Goal: Task Accomplishment & Management: Complete application form

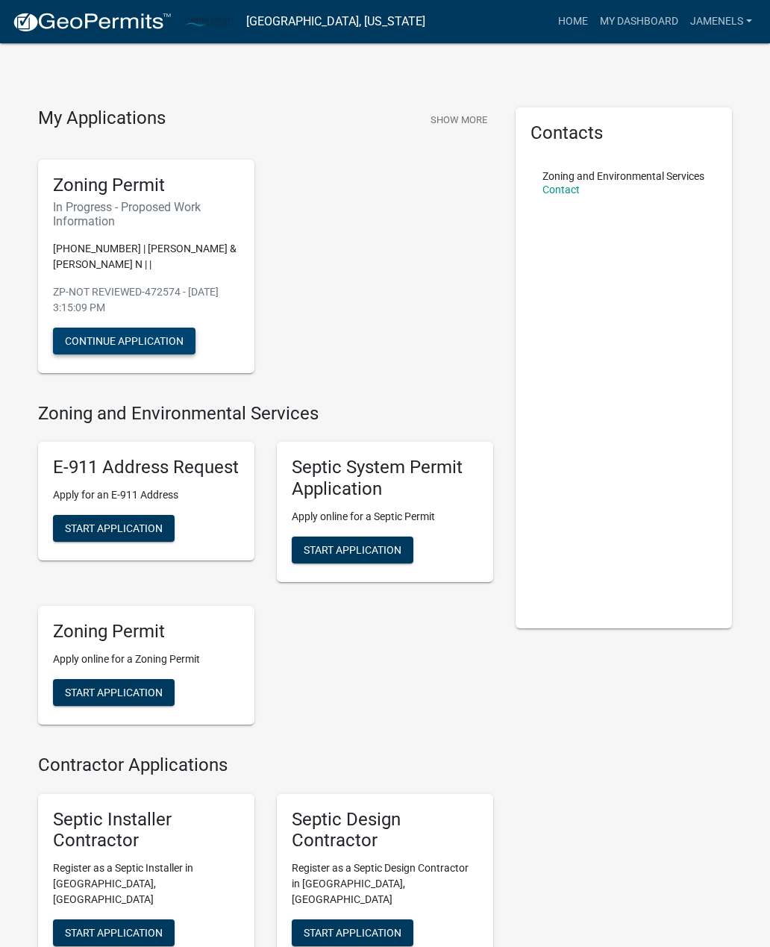
click at [160, 344] on button "Continue Application" at bounding box center [124, 341] width 142 height 27
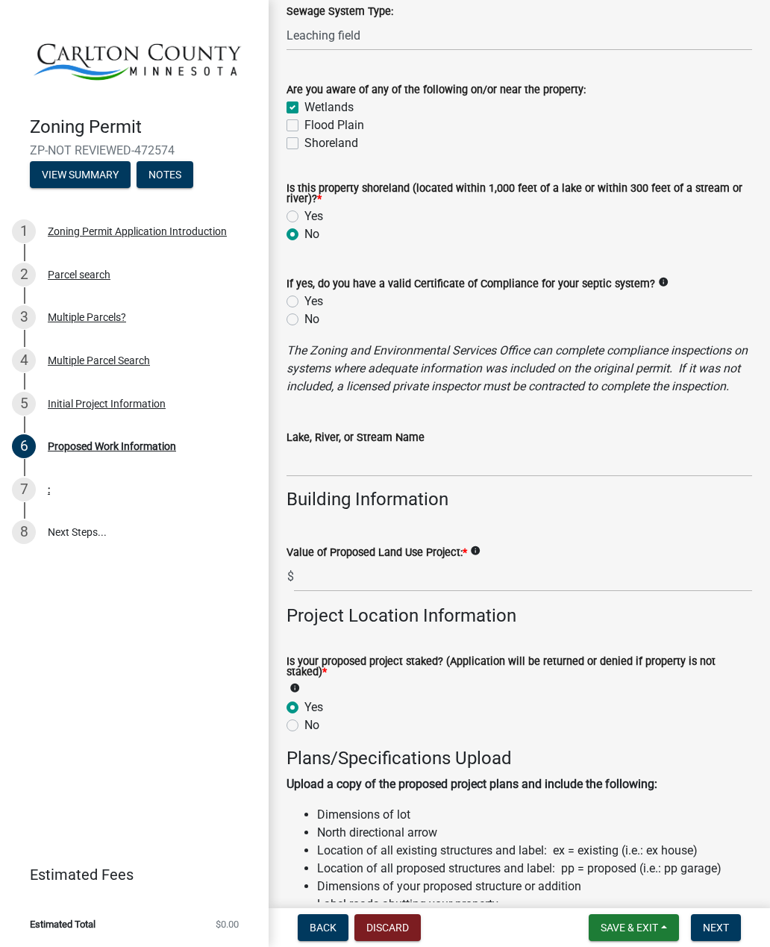
scroll to position [856, 0]
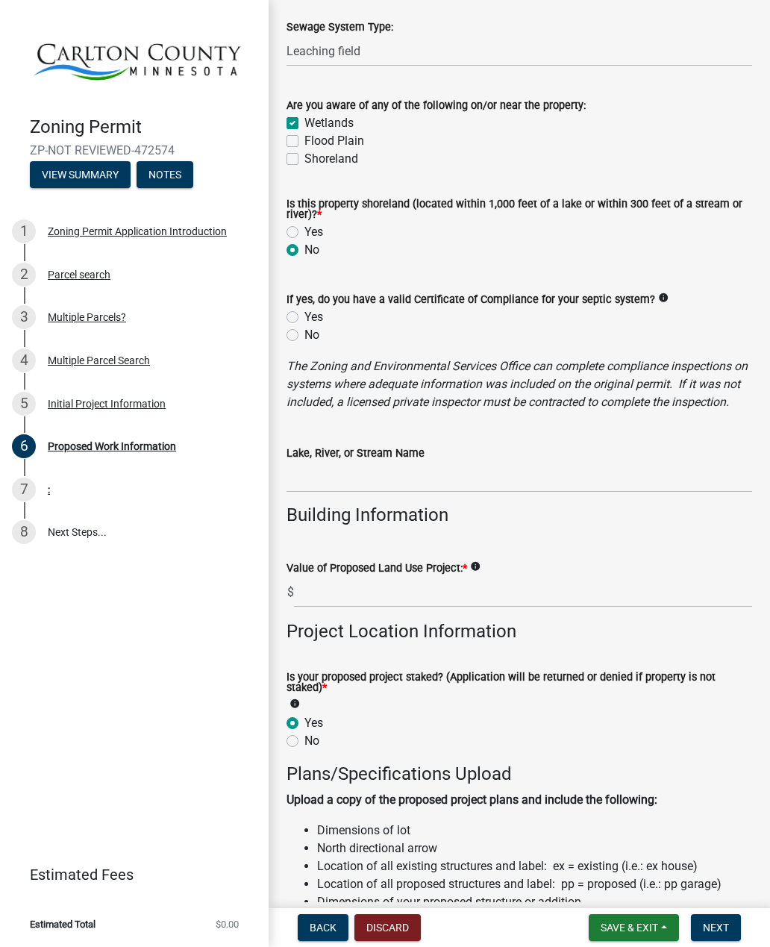
click at [304, 340] on label "No" at bounding box center [311, 335] width 15 height 18
click at [304, 336] on input "No" at bounding box center [309, 331] width 10 height 10
radio input "true"
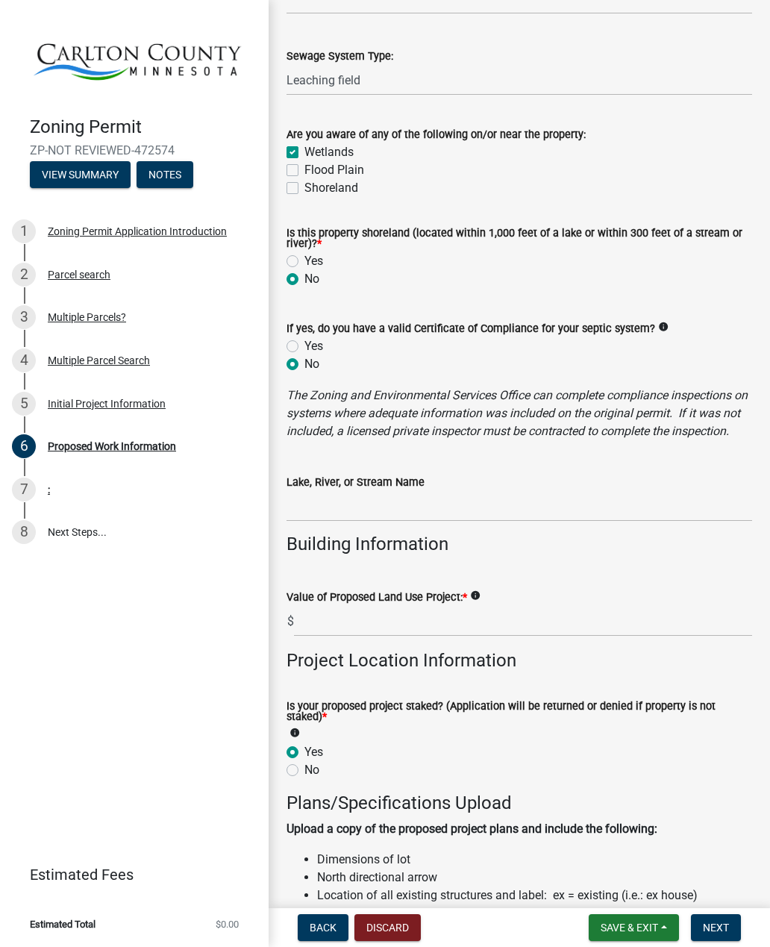
scroll to position [826, 0]
click at [304, 360] on label "No" at bounding box center [311, 365] width 15 height 18
click at [304, 360] on input "No" at bounding box center [309, 361] width 10 height 10
click at [304, 353] on label "Yes" at bounding box center [313, 347] width 19 height 18
click at [304, 348] on input "Yes" at bounding box center [309, 343] width 10 height 10
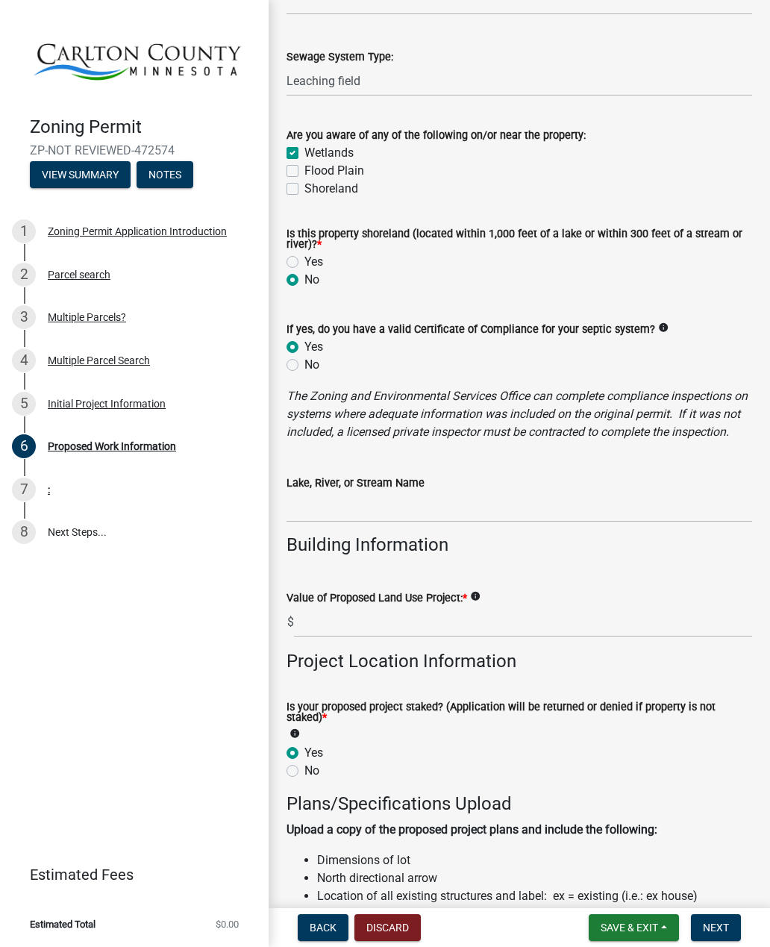
radio input "true"
click at [334, 354] on div "Yes" at bounding box center [519, 347] width 466 height 18
click at [304, 342] on label "Yes" at bounding box center [313, 347] width 19 height 18
click at [304, 342] on input "Yes" at bounding box center [309, 343] width 10 height 10
click at [304, 369] on label "No" at bounding box center [311, 365] width 15 height 18
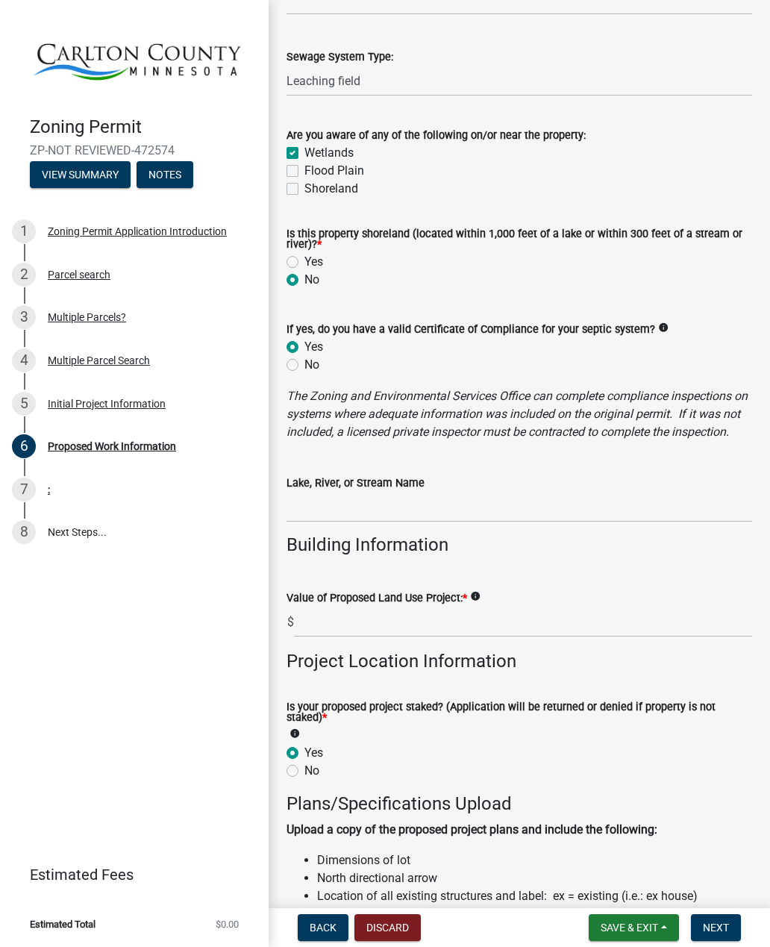
click at [304, 366] on input "No" at bounding box center [309, 361] width 10 height 10
radio input "true"
click at [668, 325] on icon "info" at bounding box center [663, 327] width 10 height 10
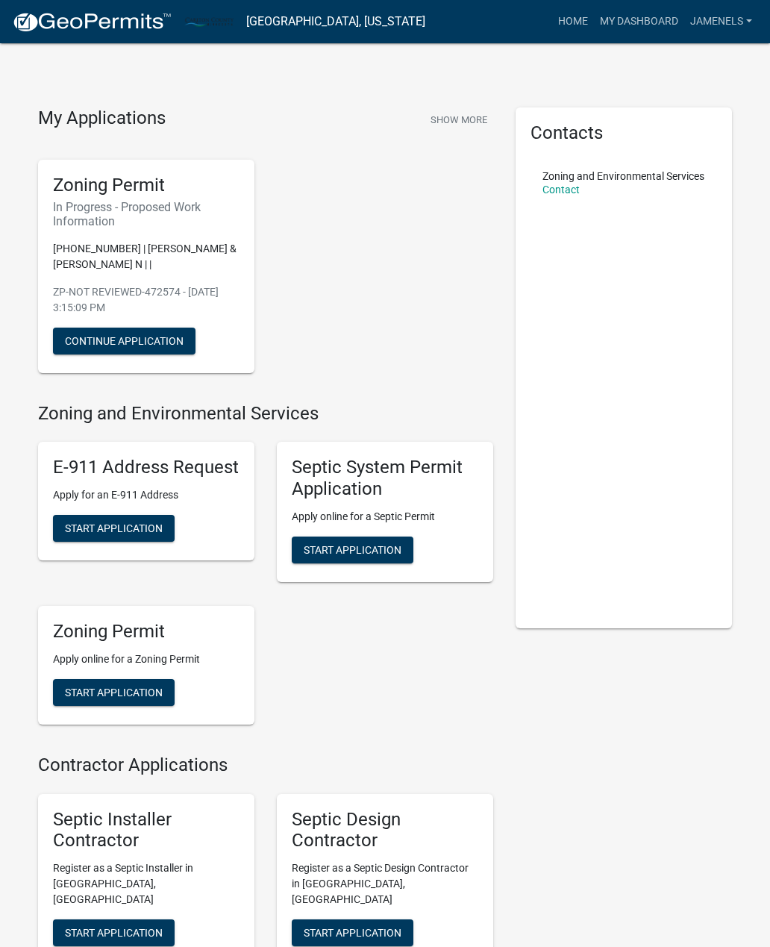
click at [134, 319] on div "Zoning Permit In Progress - Proposed Work Information 33-010-0762 | NELSON, JAS…" at bounding box center [146, 266] width 216 height 213
click at [124, 331] on button "Continue Application" at bounding box center [124, 341] width 142 height 27
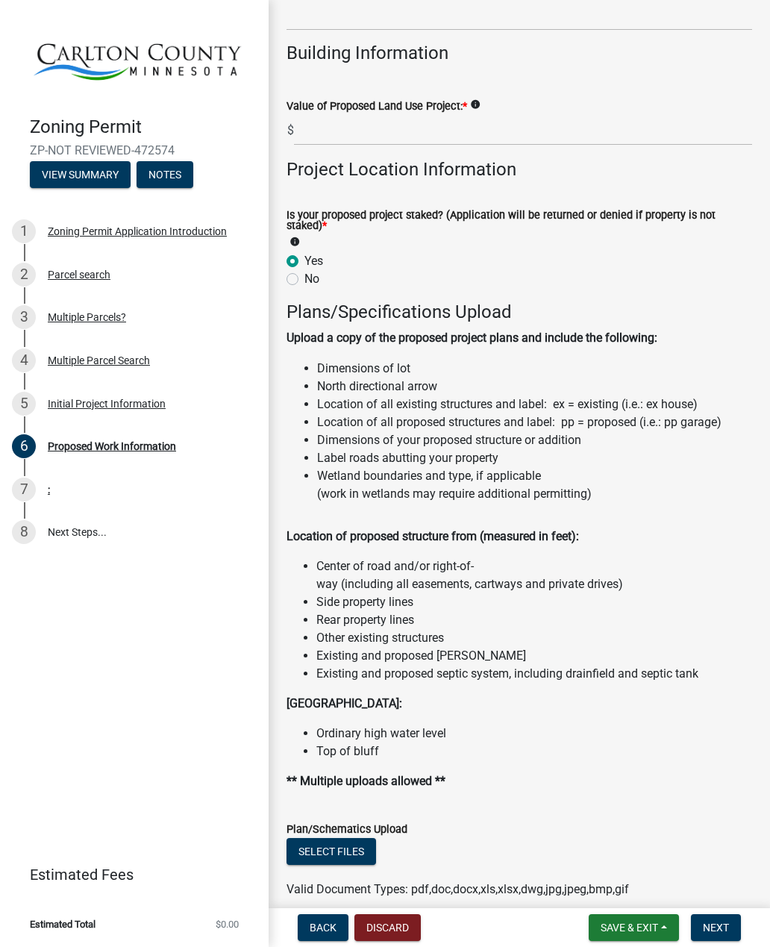
scroll to position [1317, 0]
click at [480, 110] on icon "info" at bounding box center [475, 105] width 10 height 10
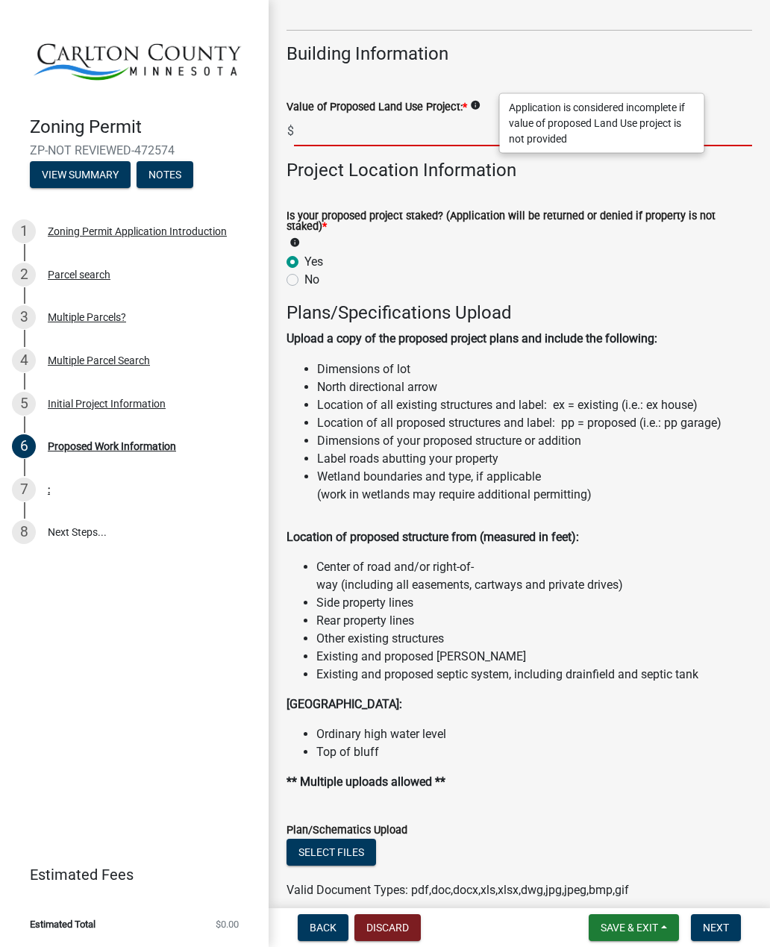
click at [427, 146] on input "text" at bounding box center [523, 131] width 458 height 31
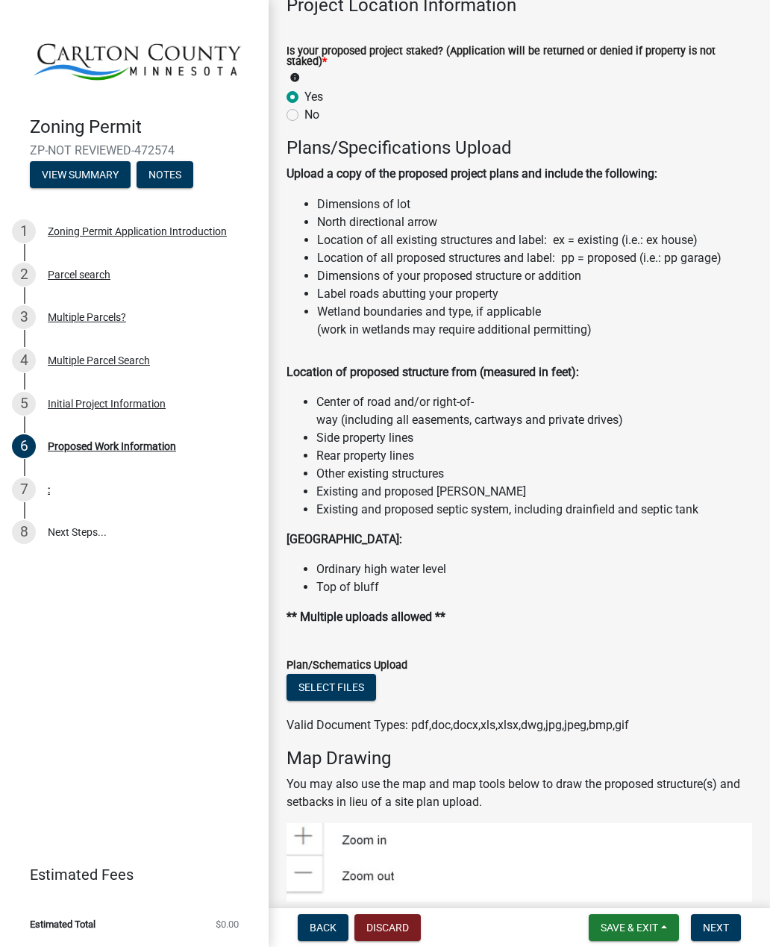
scroll to position [1493, 0]
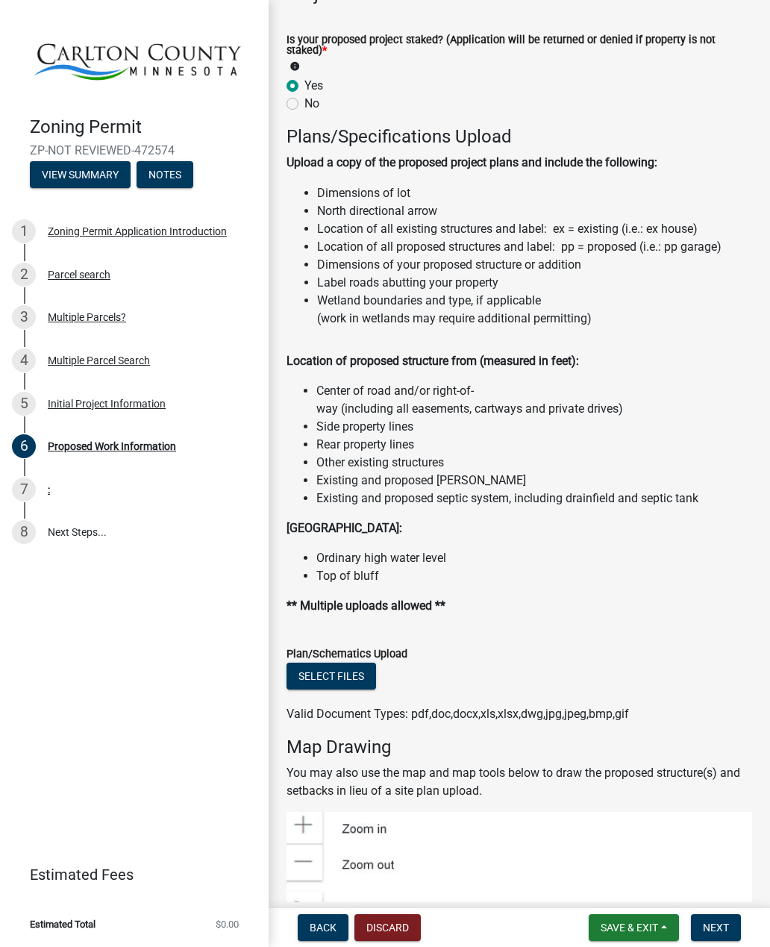
type input "60000"
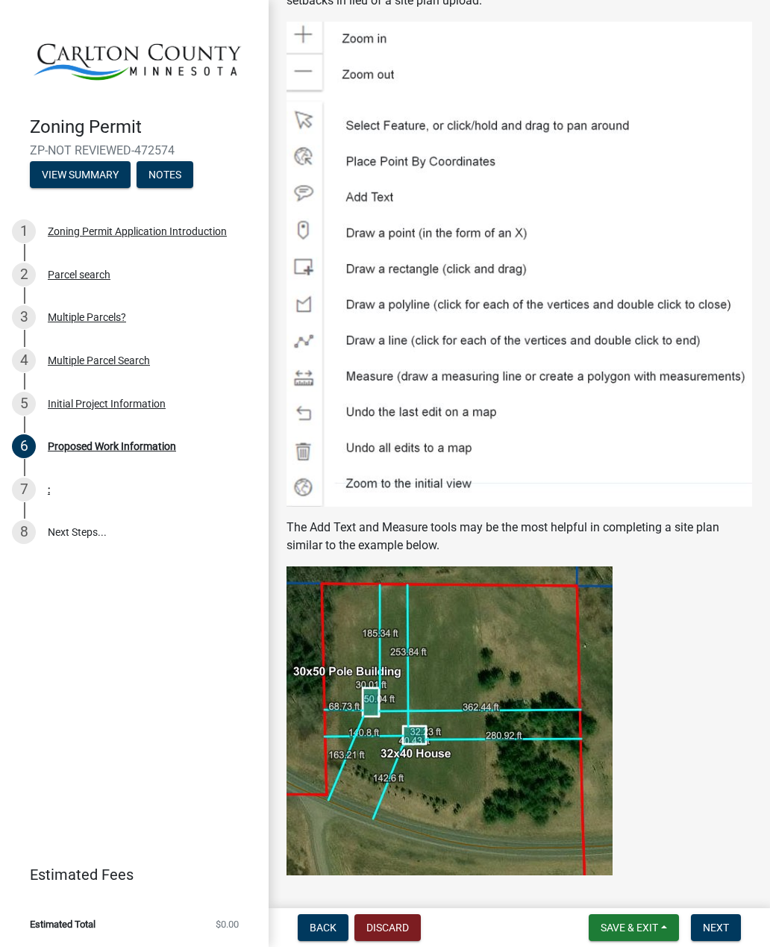
scroll to position [2290, 0]
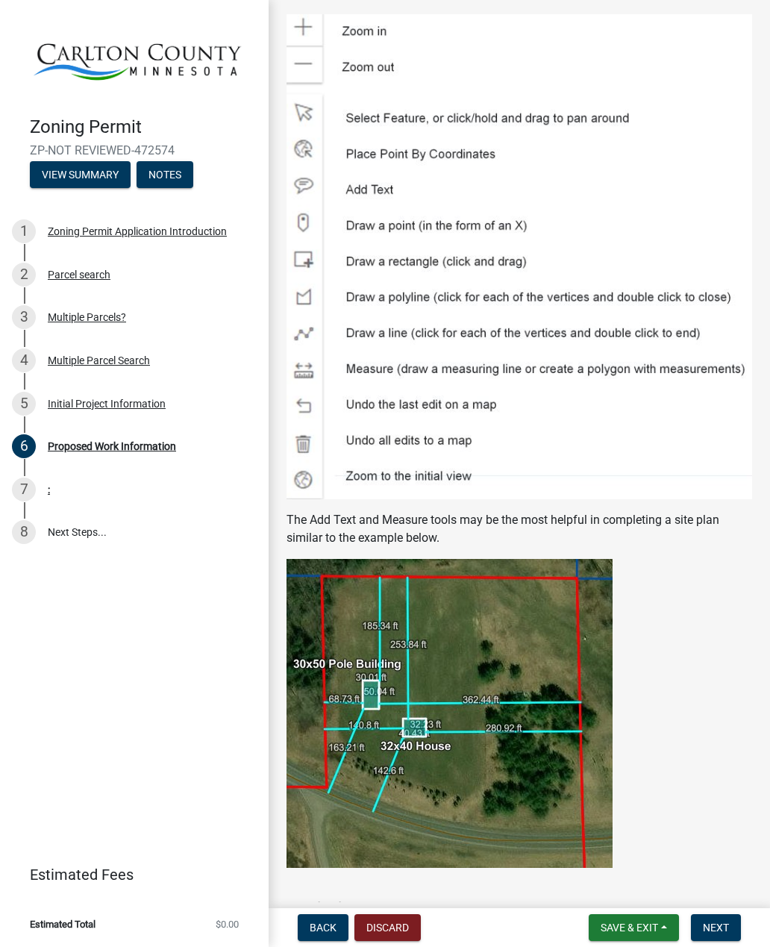
click at [444, 680] on img at bounding box center [449, 713] width 326 height 309
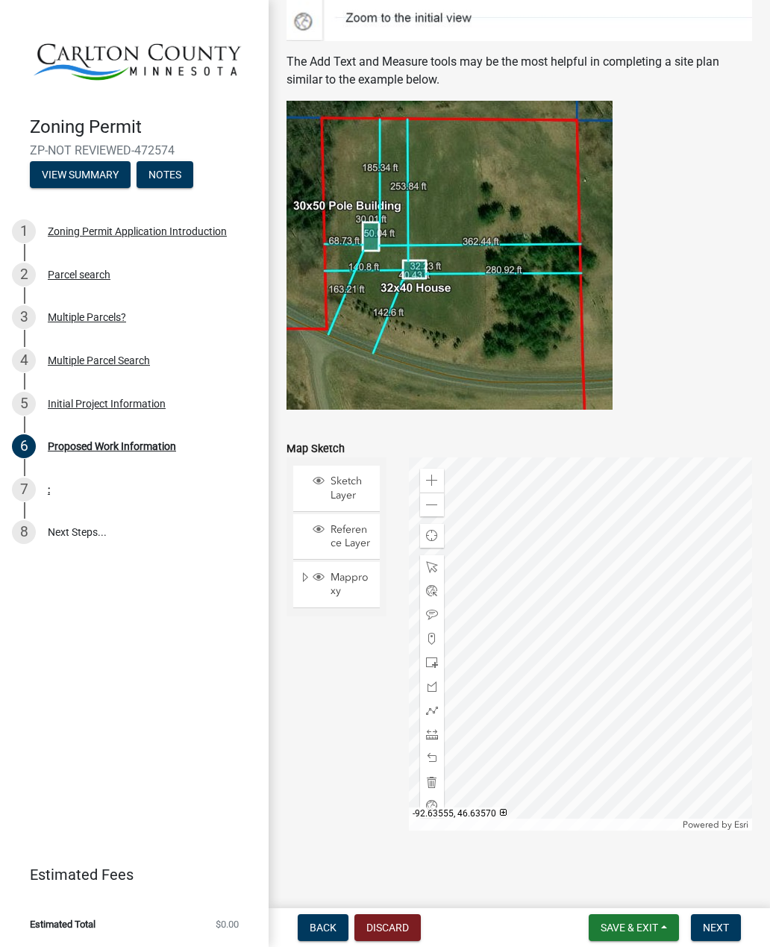
scroll to position [2765, 0]
click at [434, 479] on span at bounding box center [432, 480] width 12 height 12
click at [432, 504] on span at bounding box center [432, 505] width 12 height 12
click at [430, 480] on span at bounding box center [432, 480] width 12 height 12
click at [434, 568] on span at bounding box center [432, 567] width 12 height 12
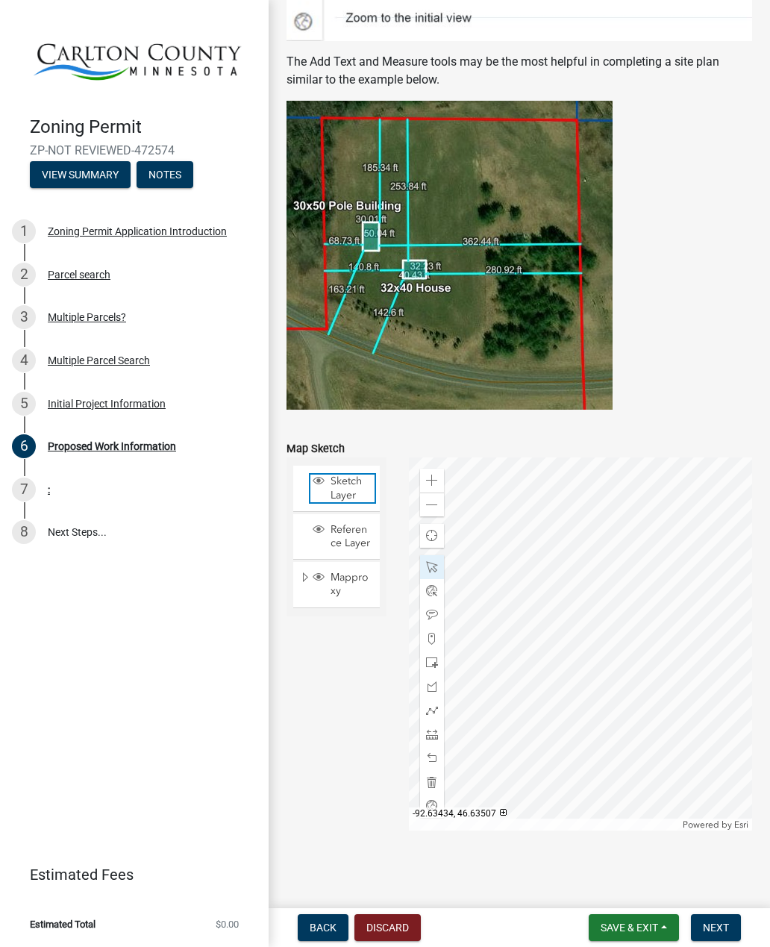
click at [341, 489] on span "Sketch Layer" at bounding box center [351, 487] width 48 height 27
click at [433, 737] on span at bounding box center [432, 734] width 12 height 12
click at [455, 936] on div "Back Discard Save & Exit Save Save & Exit Next" at bounding box center [519, 927] width 477 height 27
